Goal: Information Seeking & Learning: Learn about a topic

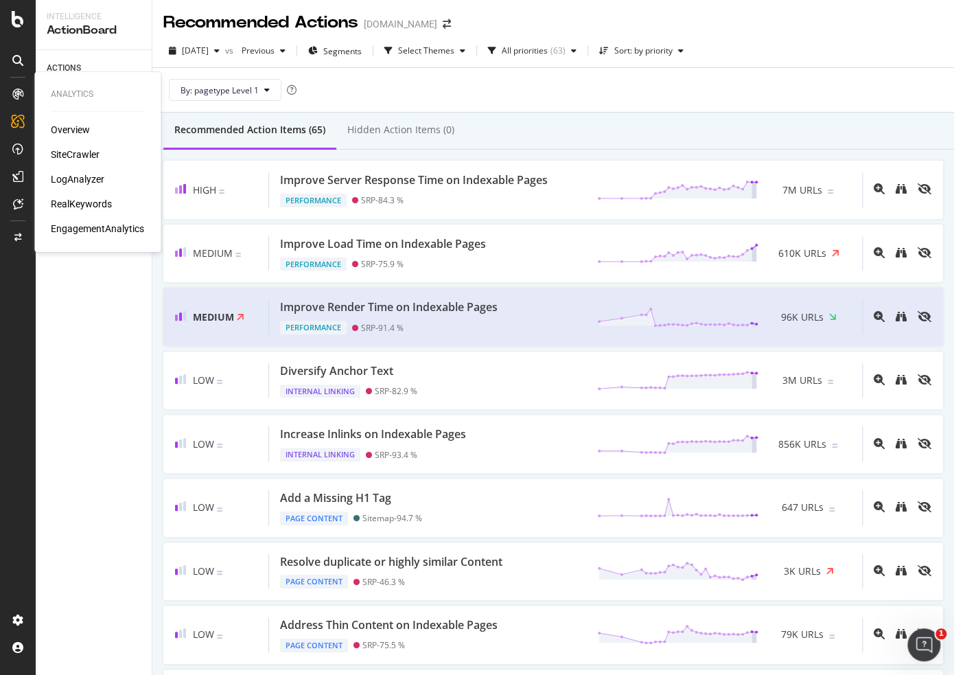
click at [76, 202] on div "RealKeywords" at bounding box center [81, 204] width 61 height 14
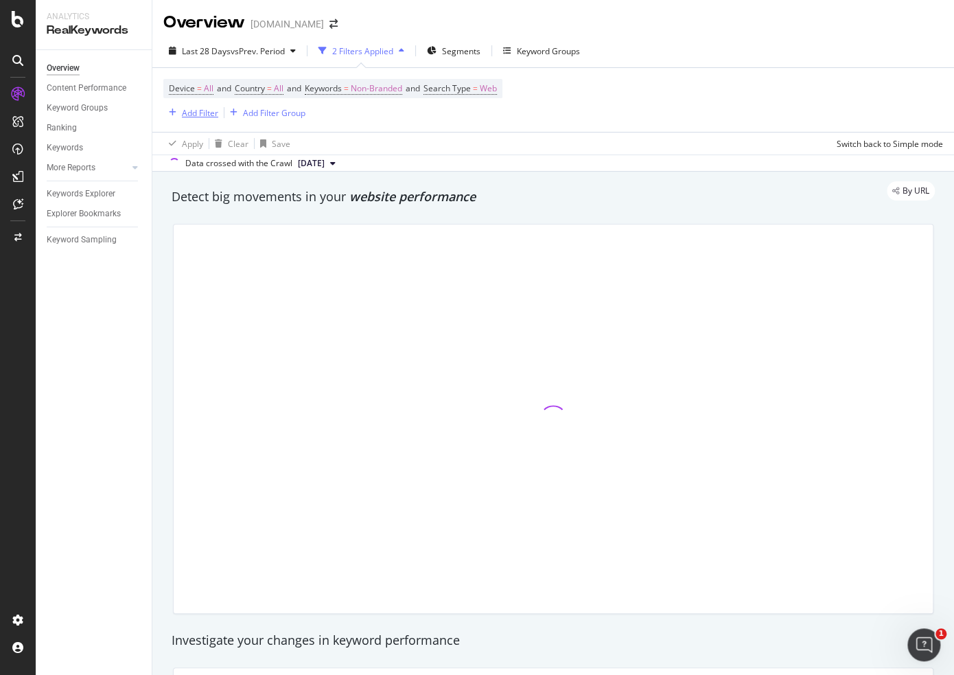
click at [191, 111] on div "Add Filter" at bounding box center [200, 113] width 36 height 12
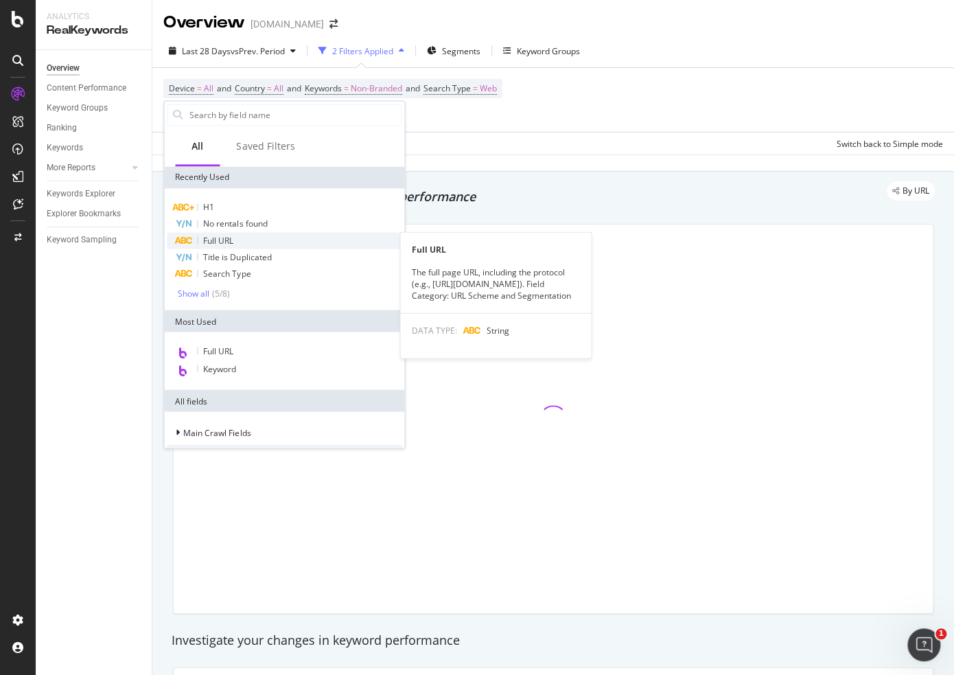
click at [221, 241] on span "Full URL" at bounding box center [218, 240] width 30 height 12
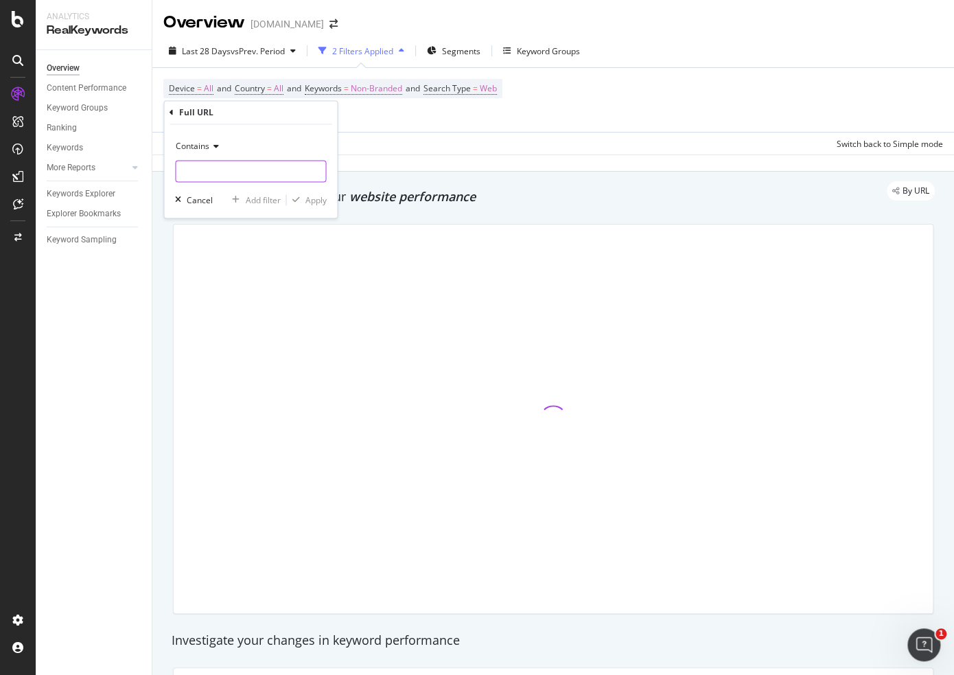
click at [216, 167] on input "text" at bounding box center [251, 172] width 150 height 22
paste input "[URL][DOMAIN_NAME]"
type input "[URL][DOMAIN_NAME]"
click at [314, 201] on div "Apply" at bounding box center [315, 200] width 21 height 12
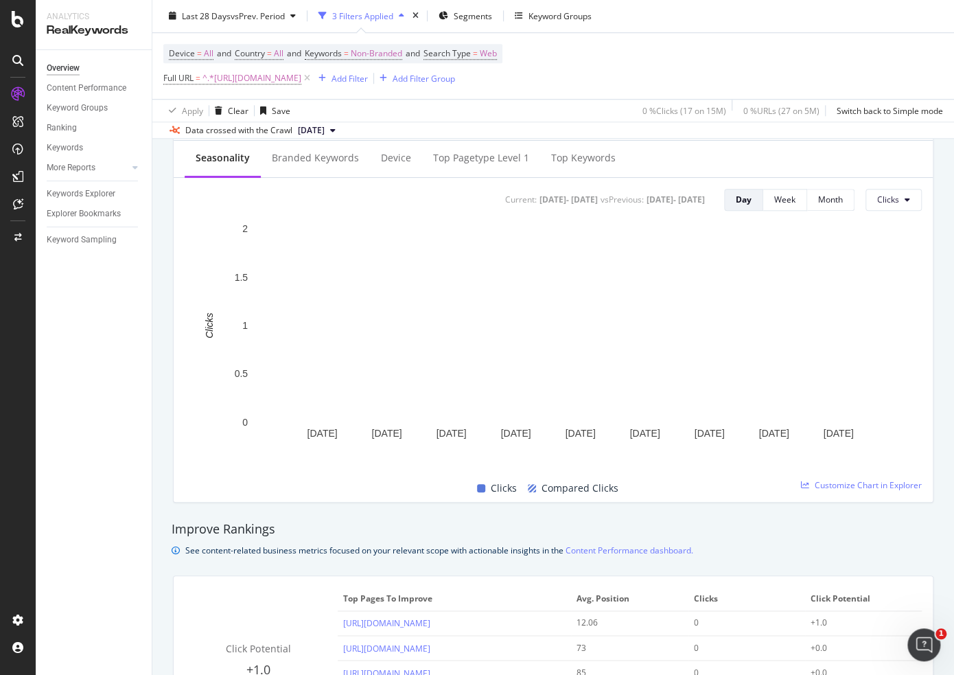
scroll to position [480, 0]
